Goal: Task Accomplishment & Management: Complete application form

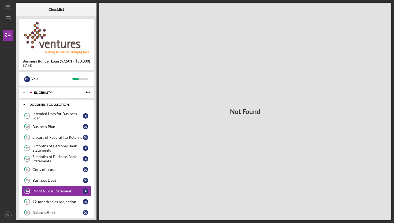
click at [52, 110] on div "Icon/Expander Document Collection 0 / 15" at bounding box center [56, 104] width 75 height 11
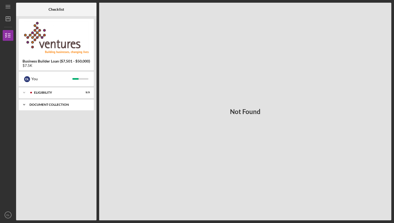
click at [53, 105] on div "Document Collection" at bounding box center [59, 104] width 58 height 3
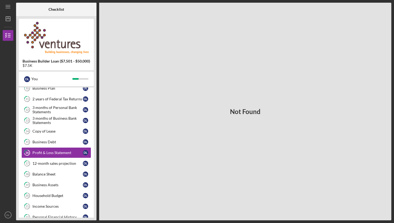
scroll to position [59, 0]
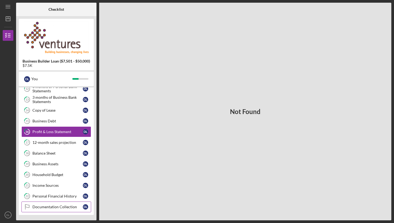
click at [61, 208] on div "Documentation Collection" at bounding box center [57, 207] width 50 height 4
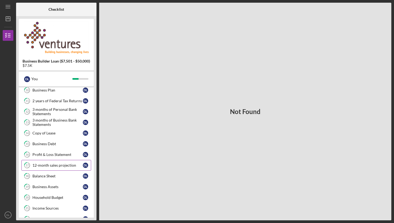
scroll to position [59, 0]
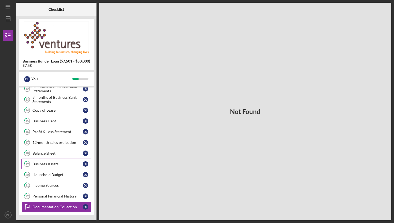
click at [68, 162] on div "Business Assets" at bounding box center [57, 164] width 50 height 4
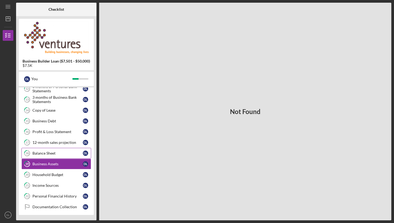
click at [69, 149] on link "18 Balance Sheet D L" at bounding box center [56, 153] width 70 height 11
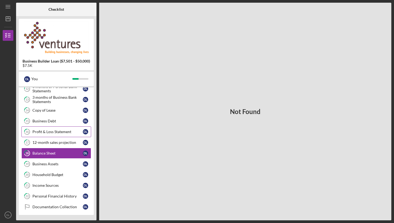
click at [69, 130] on div "Profit & Loss Statement" at bounding box center [57, 132] width 50 height 4
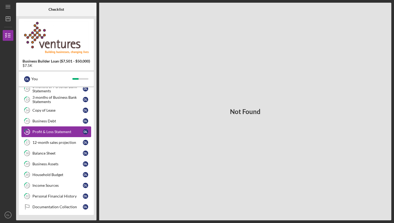
click at [69, 130] on div "Profit & Loss Statement" at bounding box center [57, 132] width 50 height 4
click at [70, 116] on link "15 Business Debt D L" at bounding box center [56, 121] width 70 height 11
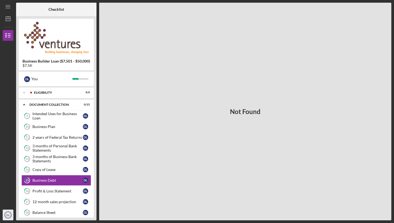
click at [10, 218] on icon "DL" at bounding box center [8, 214] width 11 height 13
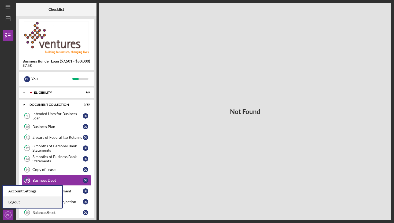
click at [16, 205] on link "Logout" at bounding box center [32, 202] width 59 height 11
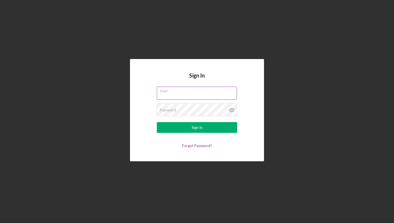
click at [215, 96] on input "Email" at bounding box center [197, 93] width 80 height 13
type input "[PERSON_NAME][EMAIL_ADDRESS][DOMAIN_NAME]"
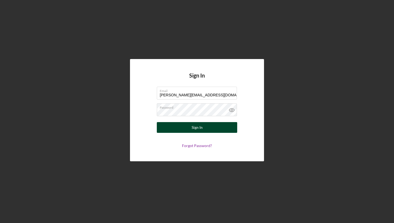
click at [227, 124] on button "Sign In" at bounding box center [197, 127] width 81 height 11
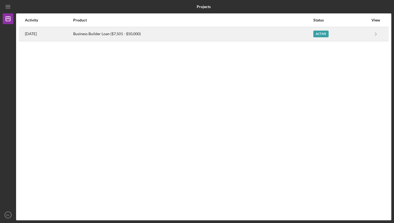
click at [354, 32] on div "Active" at bounding box center [341, 33] width 55 height 13
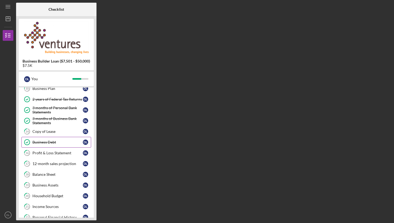
scroll to position [59, 0]
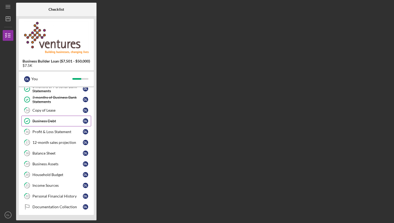
click at [78, 120] on div "Business Debt" at bounding box center [57, 121] width 50 height 4
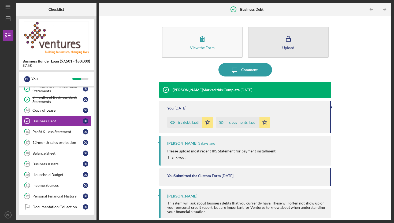
click at [279, 43] on button "Upload" at bounding box center [288, 42] width 81 height 31
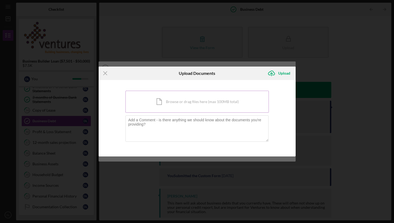
click at [195, 103] on div "Icon/Document Browse or drag files here (max 100MB total) Tap to choose files o…" at bounding box center [198, 102] width 144 height 22
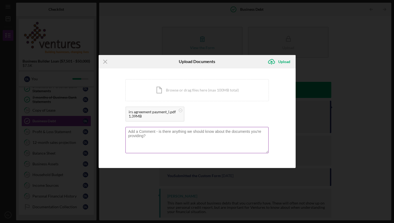
click at [186, 138] on textarea at bounding box center [197, 140] width 143 height 26
type textarea "Here is the irs letter i get every month has a reminder of our agreement paymen…"
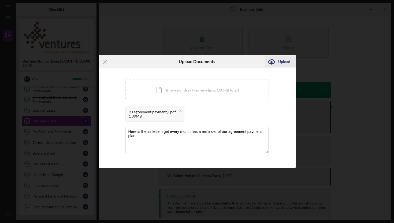
click at [286, 62] on div "Upload" at bounding box center [285, 61] width 12 height 11
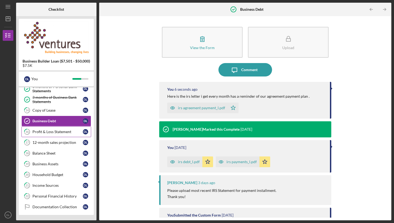
click at [41, 127] on link "16 Profit & Loss Statement D L" at bounding box center [56, 131] width 70 height 11
